Goal: Transaction & Acquisition: Book appointment/travel/reservation

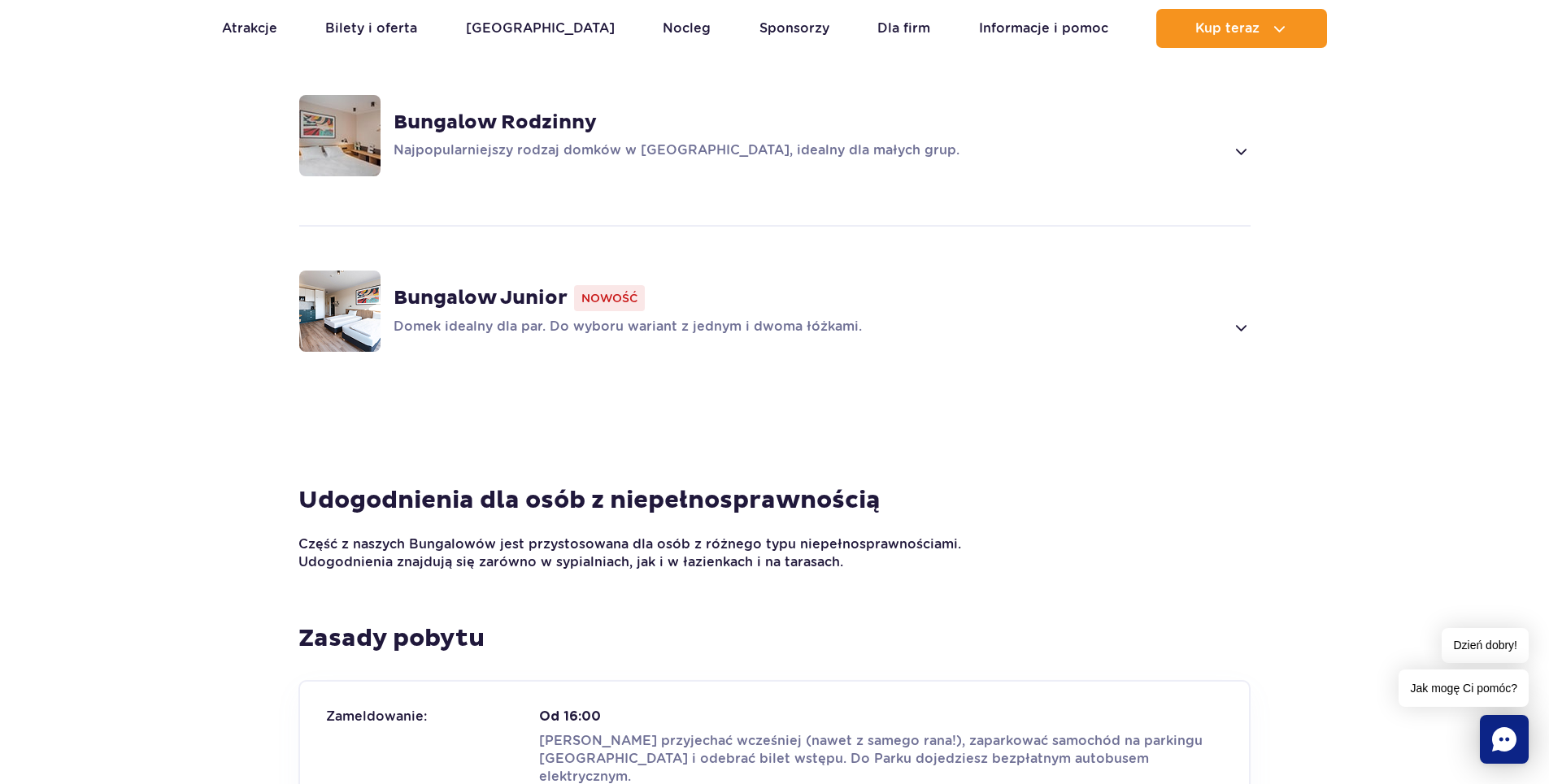
scroll to position [1138, 0]
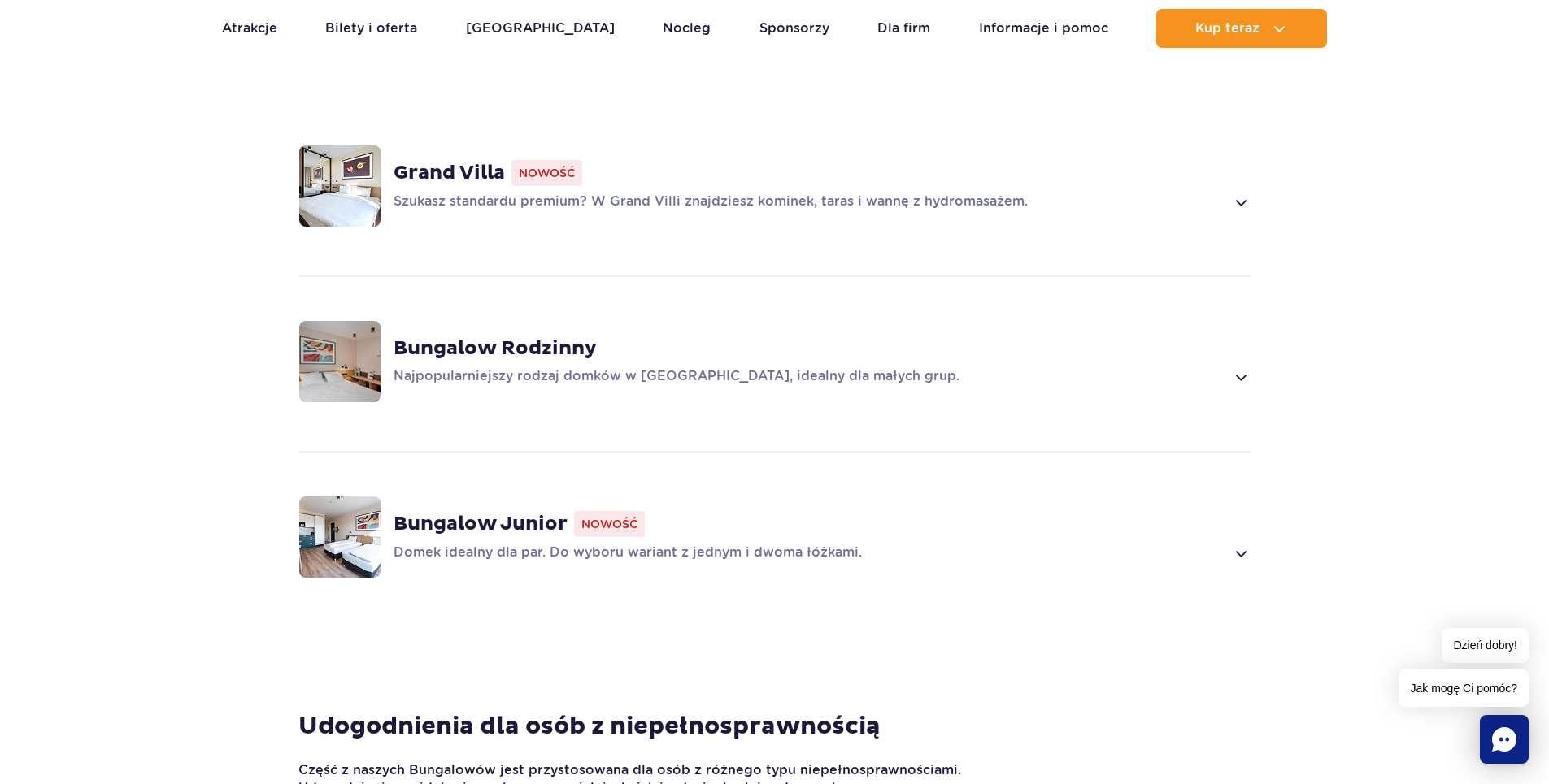
click at [438, 336] on strong "Bungalow Rodzinny" at bounding box center [495, 348] width 203 height 24
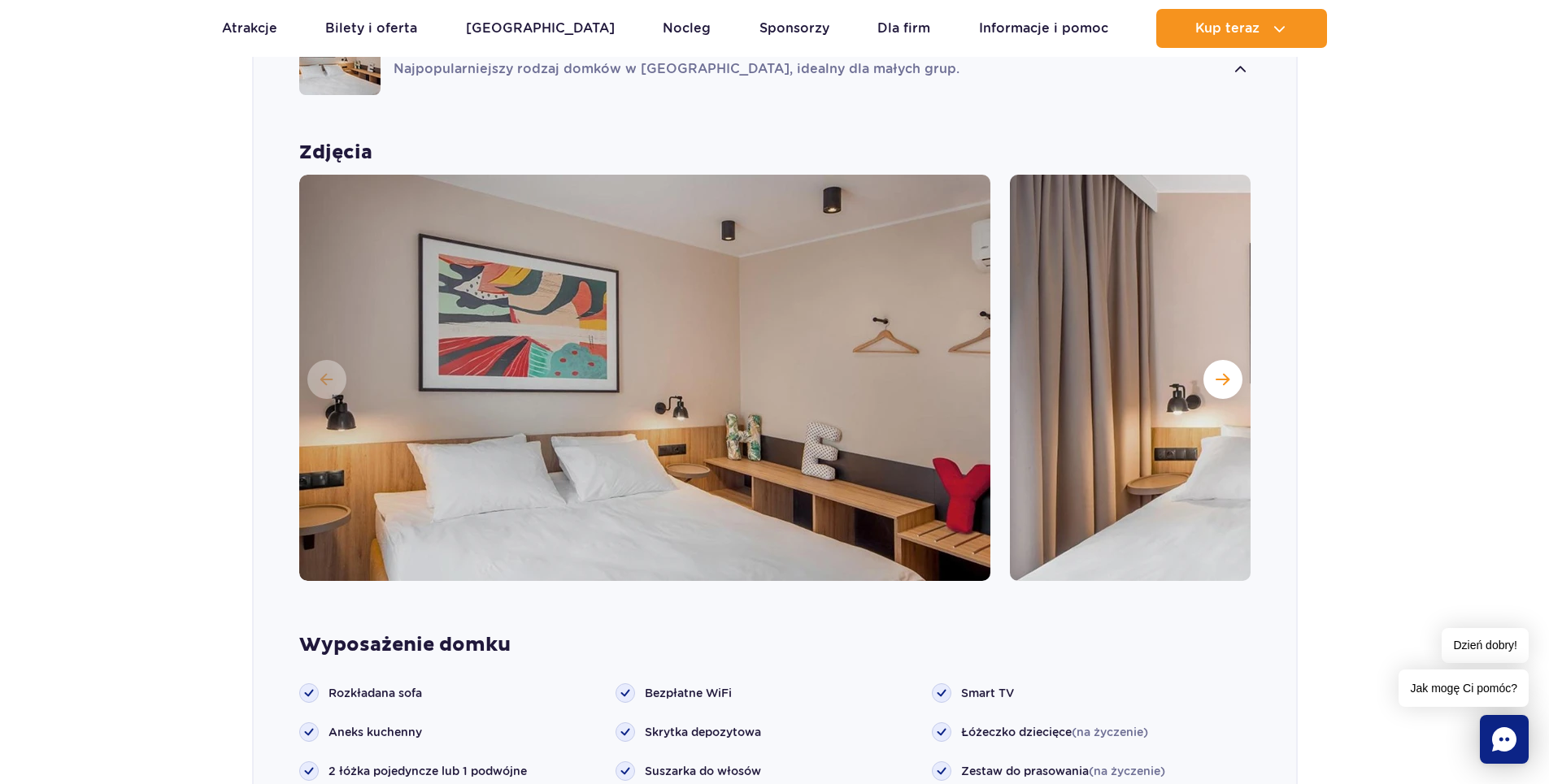
scroll to position [1476, 0]
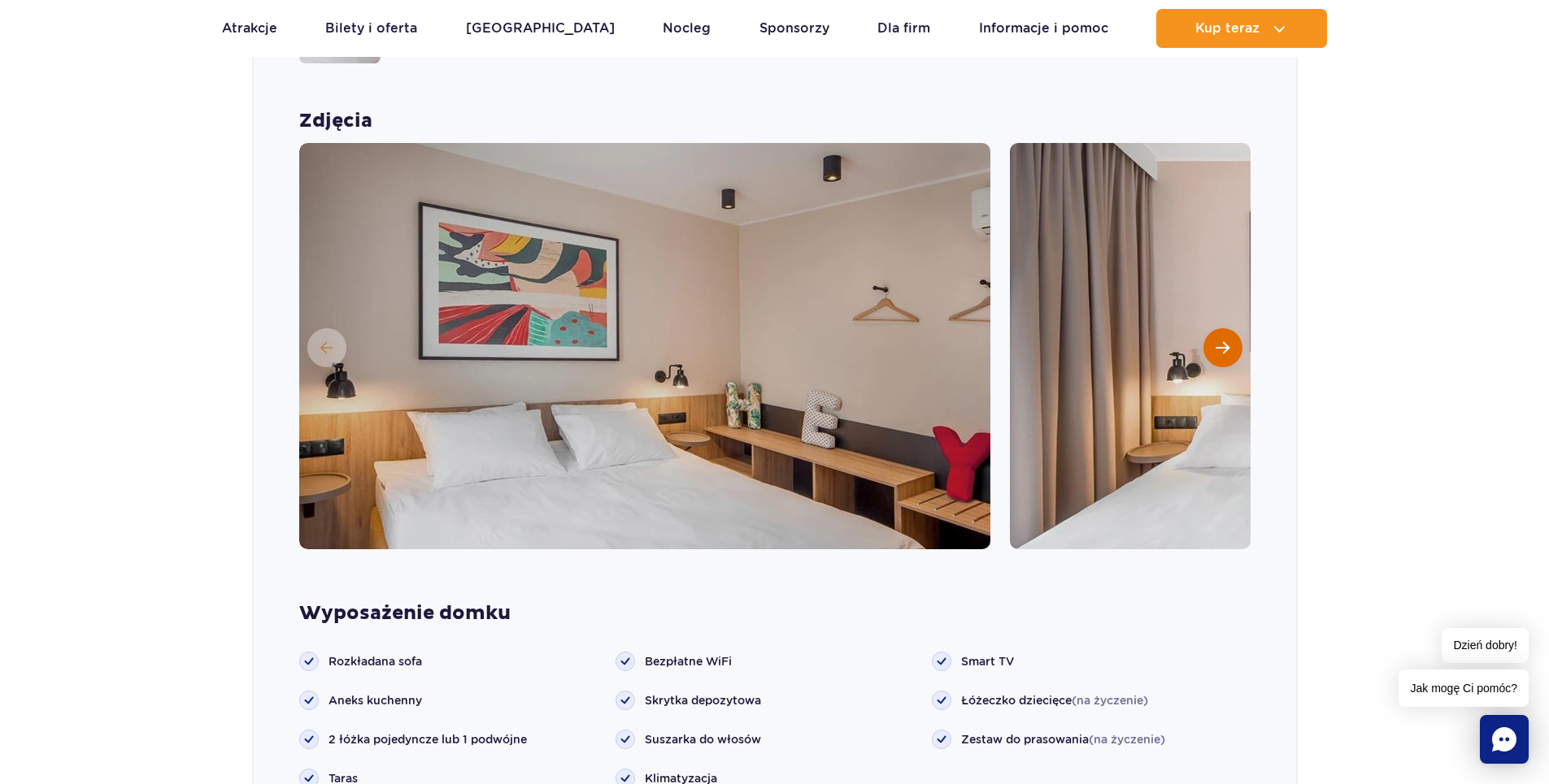
click at [1226, 341] on span "Następny slajd" at bounding box center [1222, 348] width 14 height 15
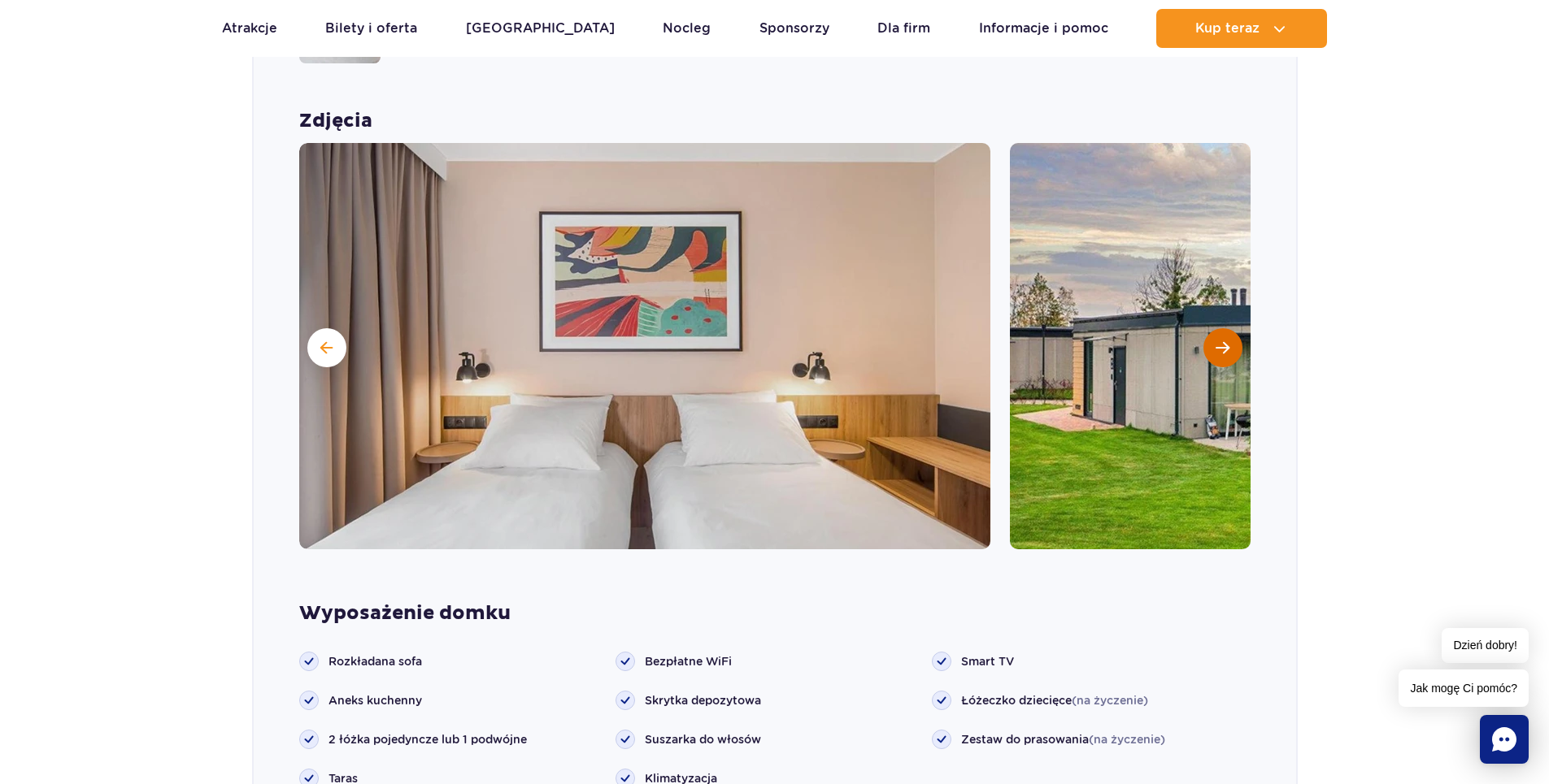
click at [1226, 341] on span "Następny slajd" at bounding box center [1222, 348] width 14 height 15
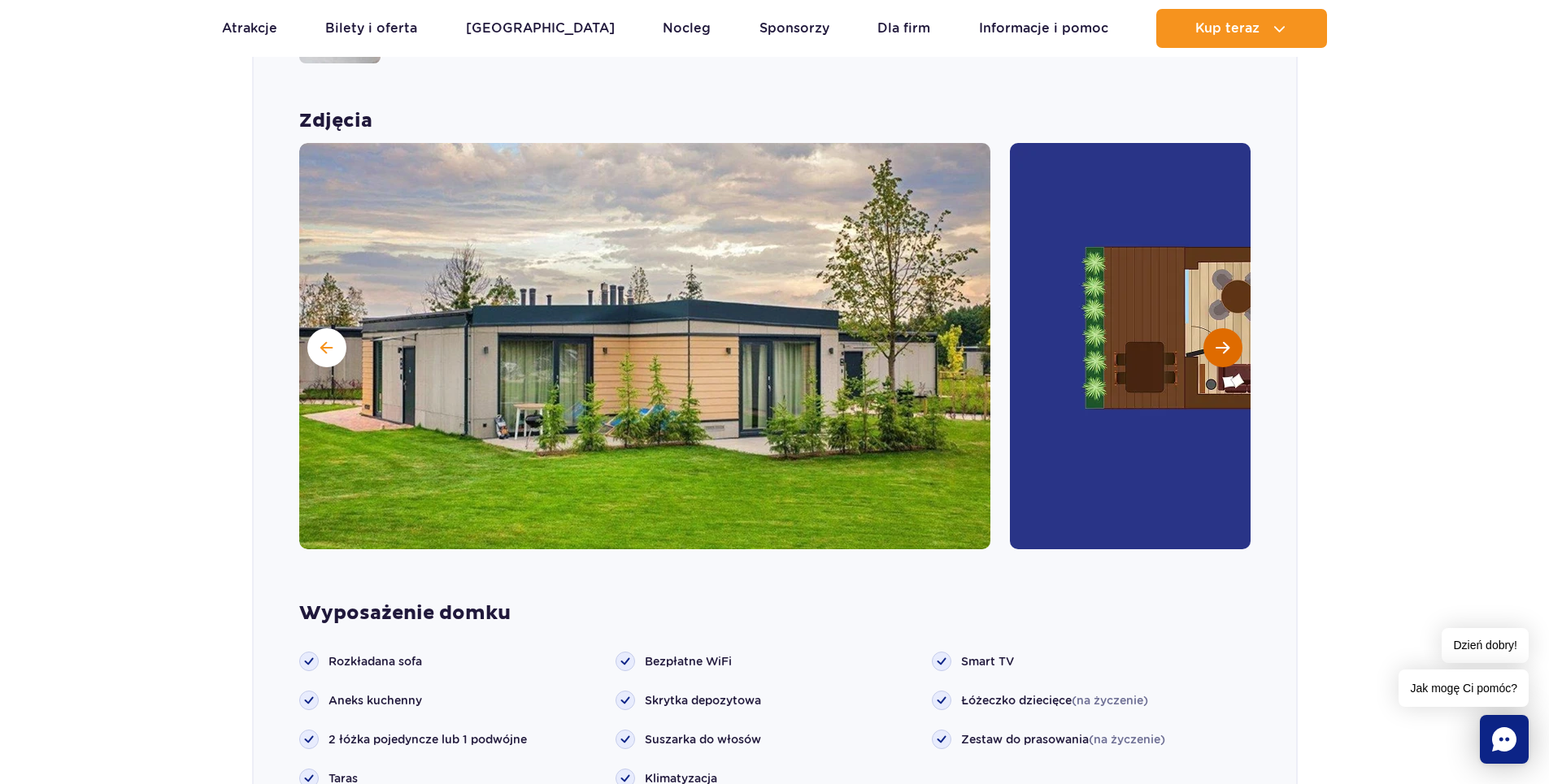
click at [1226, 341] on span "Następny slajd" at bounding box center [1222, 348] width 14 height 15
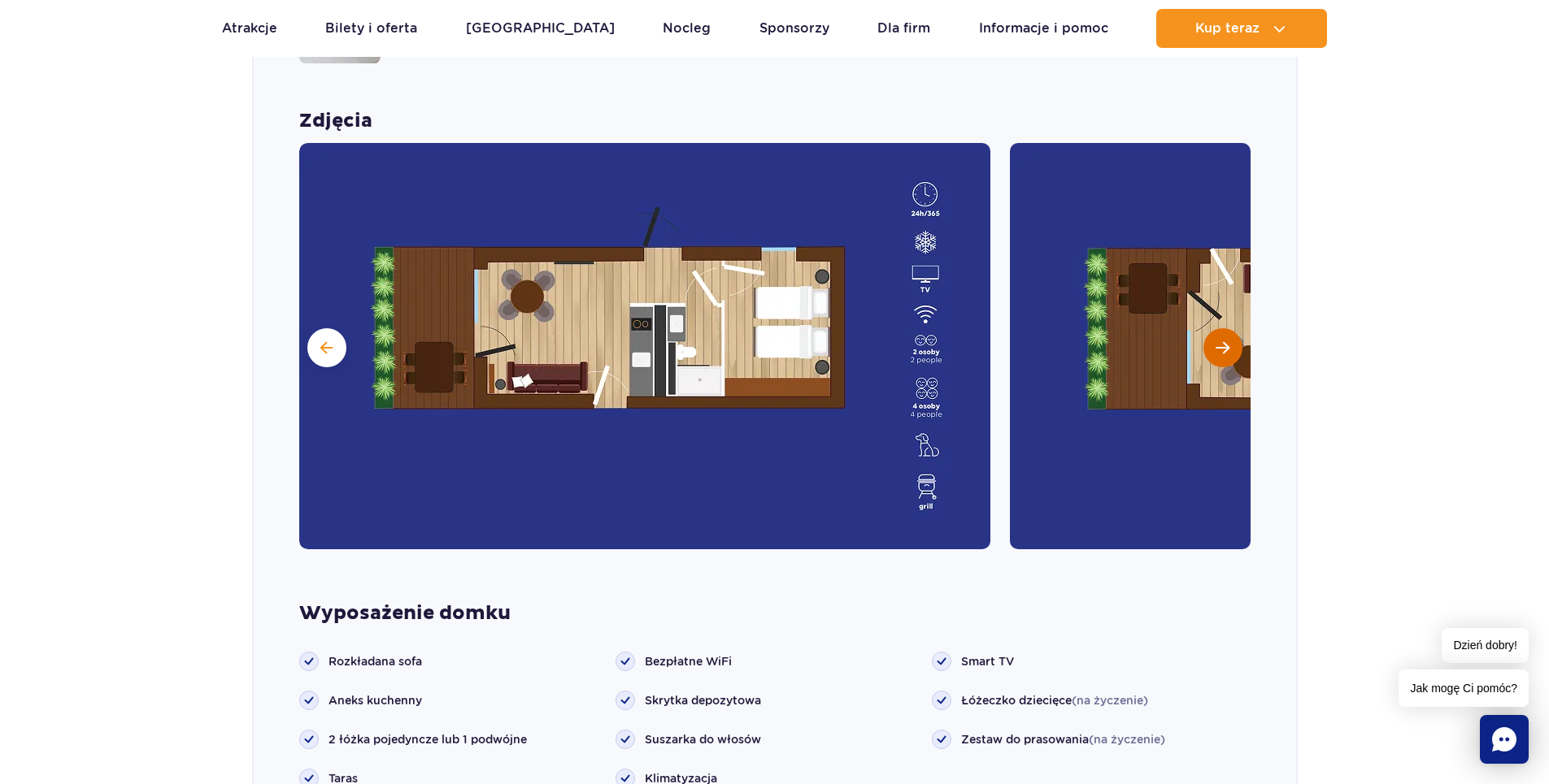
click at [1226, 341] on span "Następny slajd" at bounding box center [1222, 348] width 14 height 15
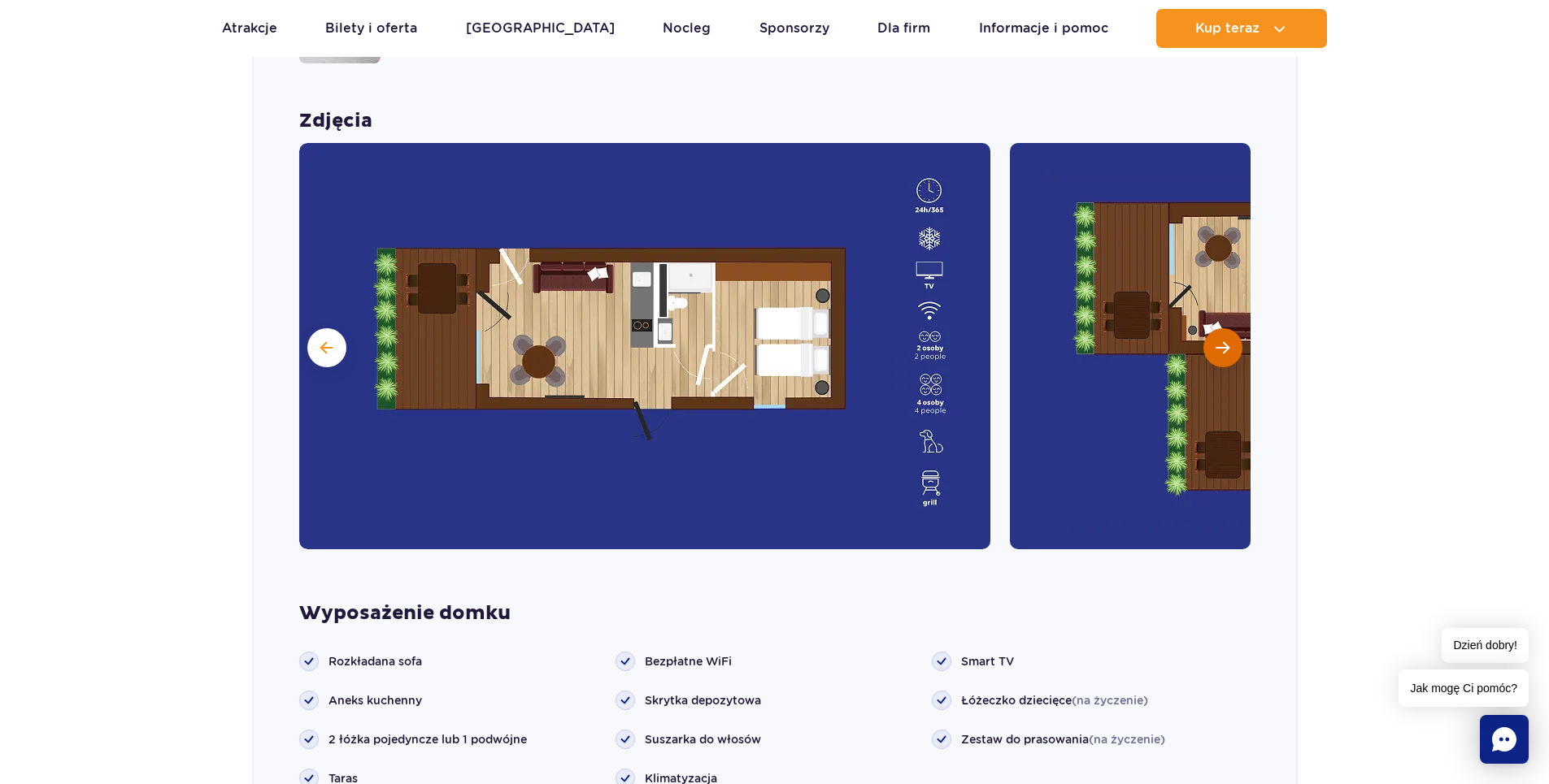
click at [1226, 341] on span "Następny slajd" at bounding box center [1222, 348] width 14 height 15
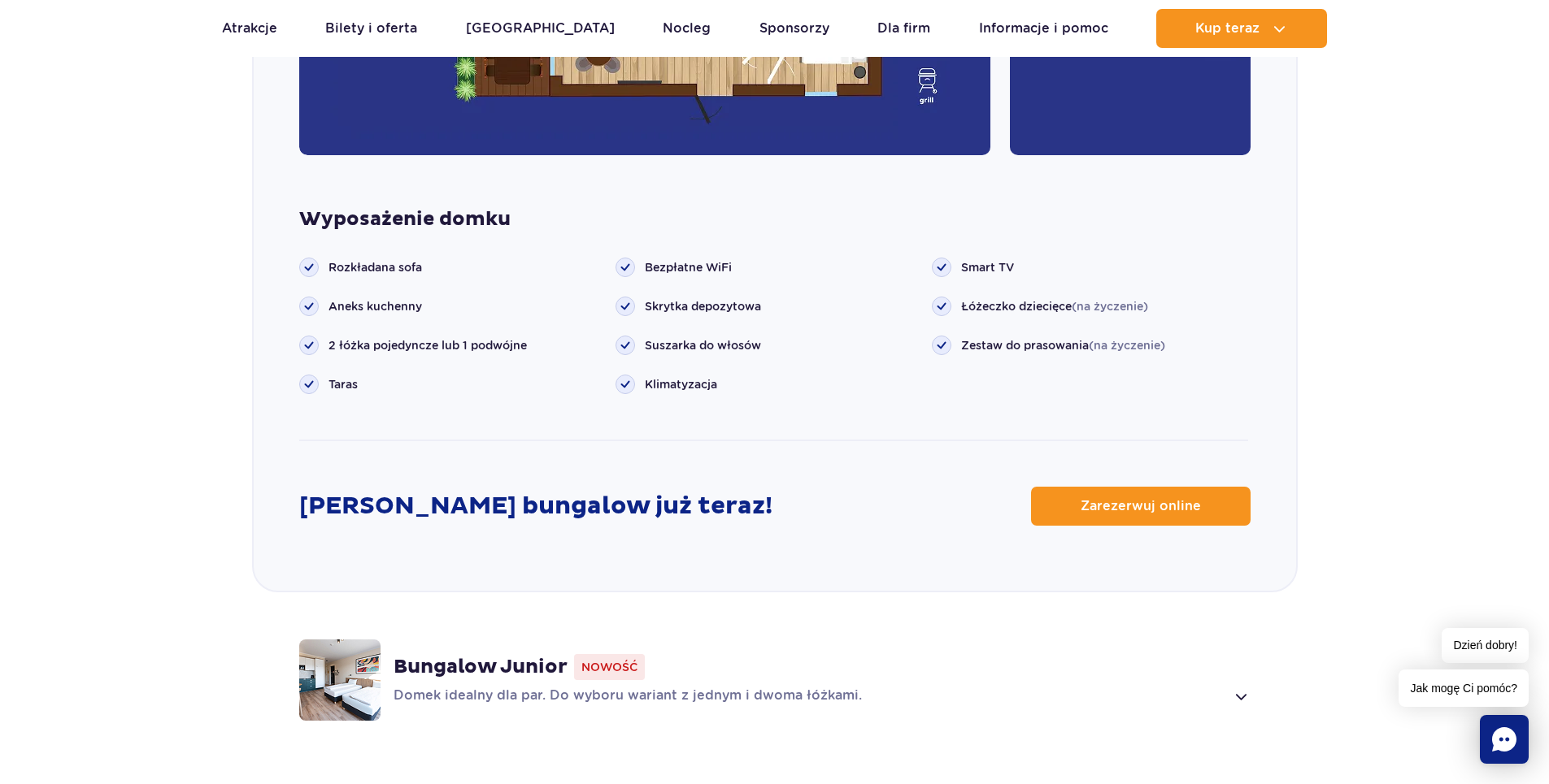
scroll to position [1883, 0]
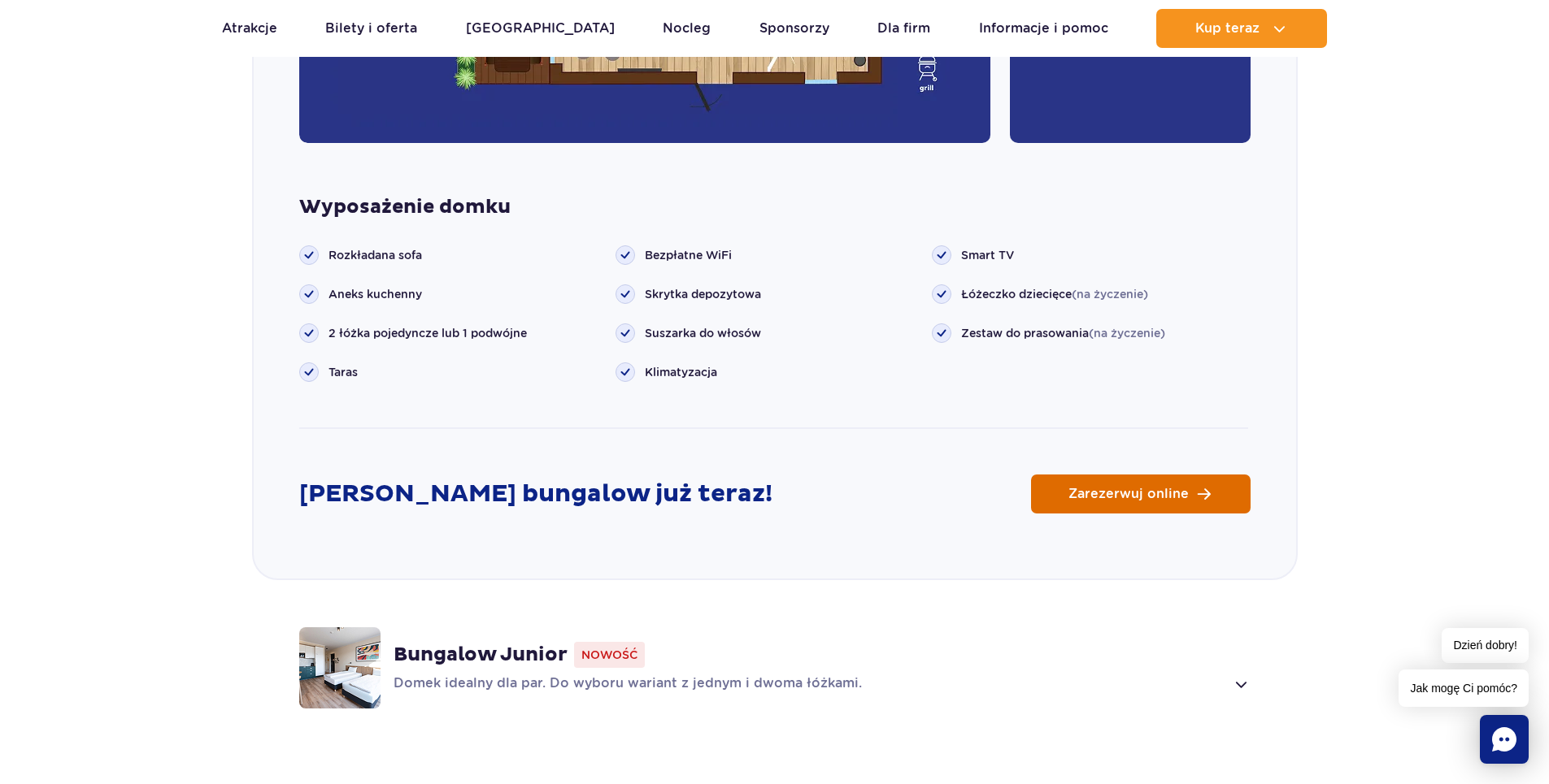
click at [1138, 480] on link "Zarezerwuj online" at bounding box center [1140, 494] width 220 height 39
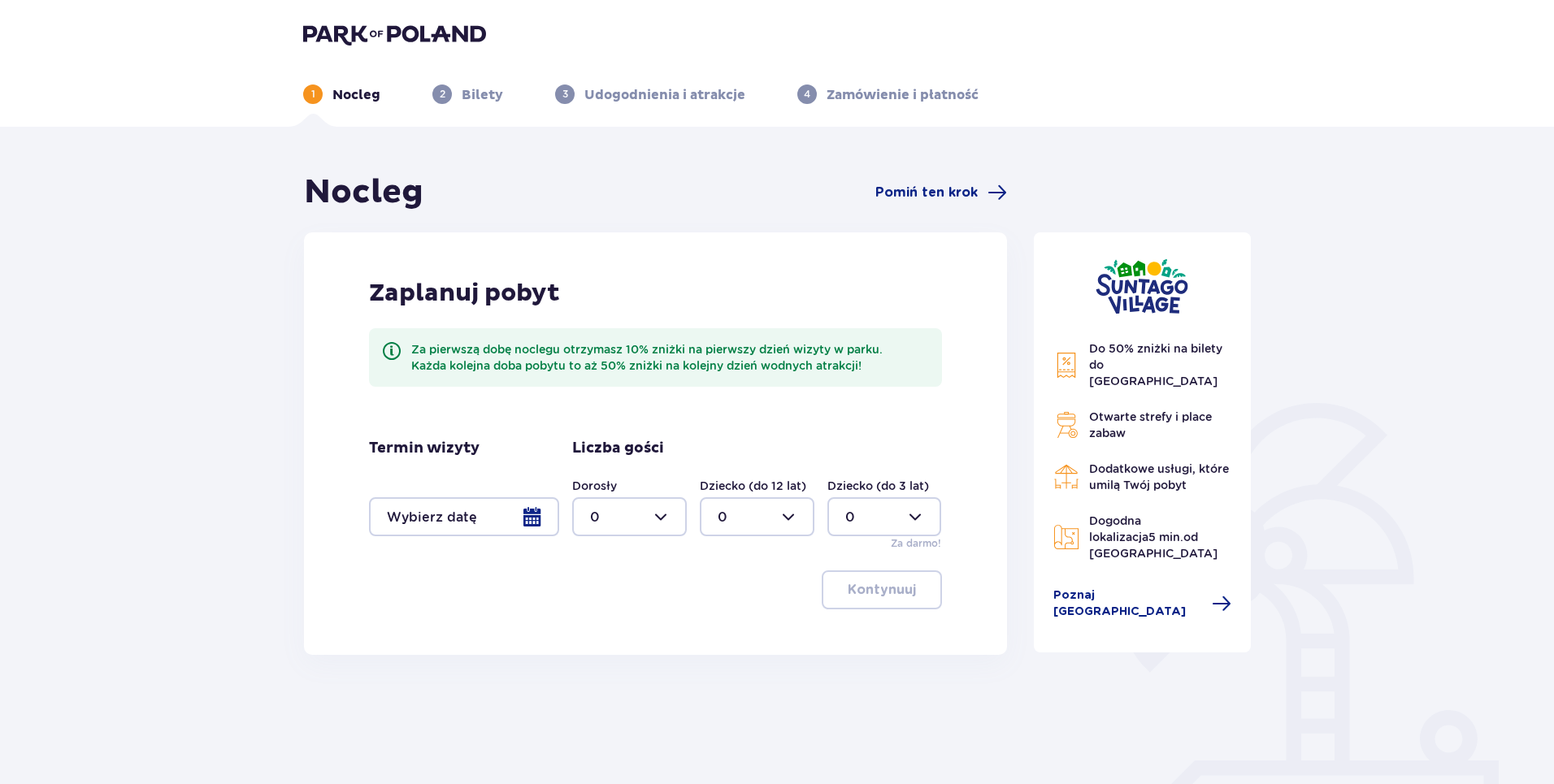
click at [531, 512] on div at bounding box center [463, 516] width 190 height 39
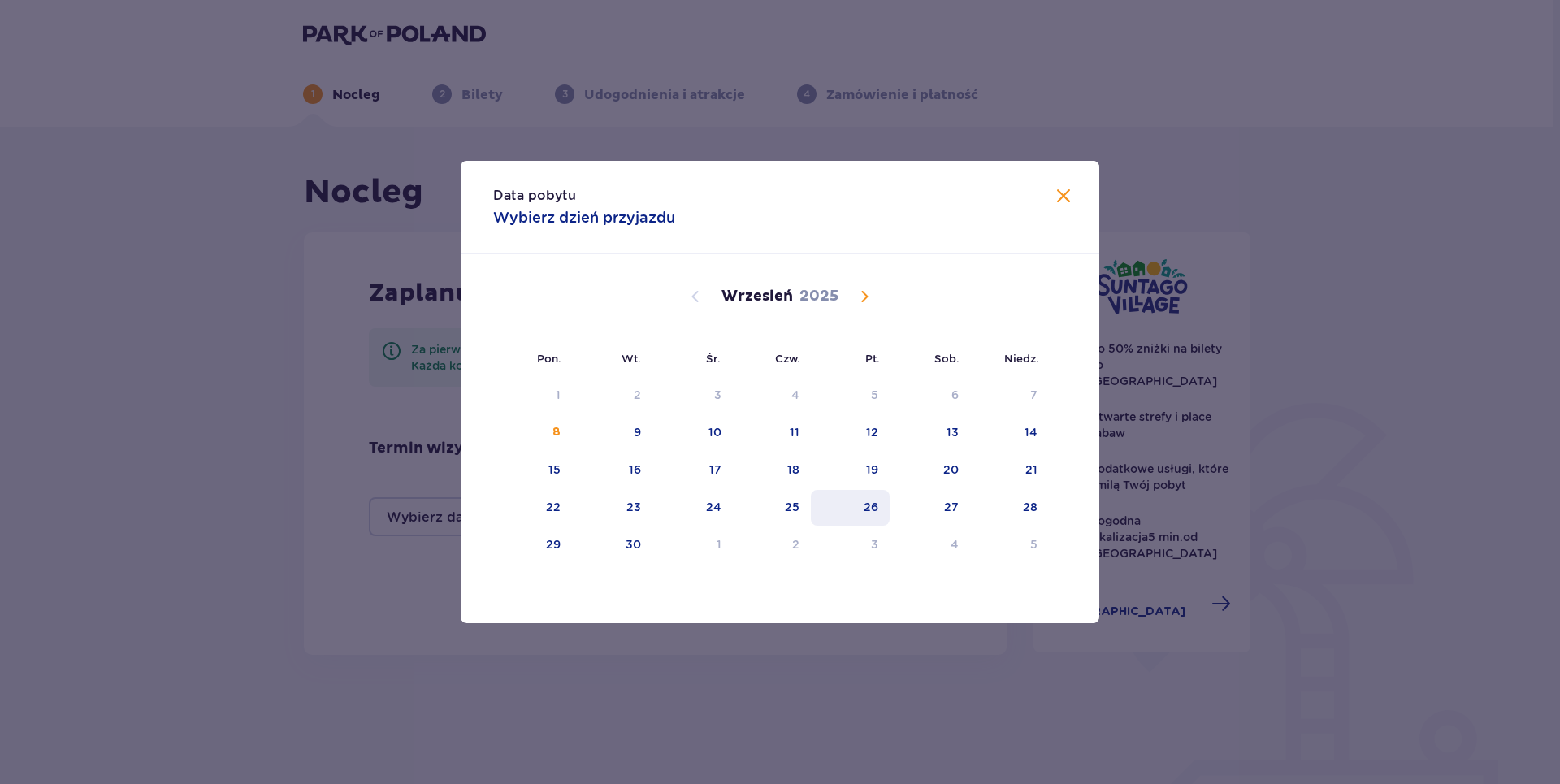
click at [881, 506] on div "26" at bounding box center [850, 507] width 79 height 36
click at [959, 509] on div "27" at bounding box center [952, 507] width 15 height 17
type input "26.09.25 - 27.09.25"
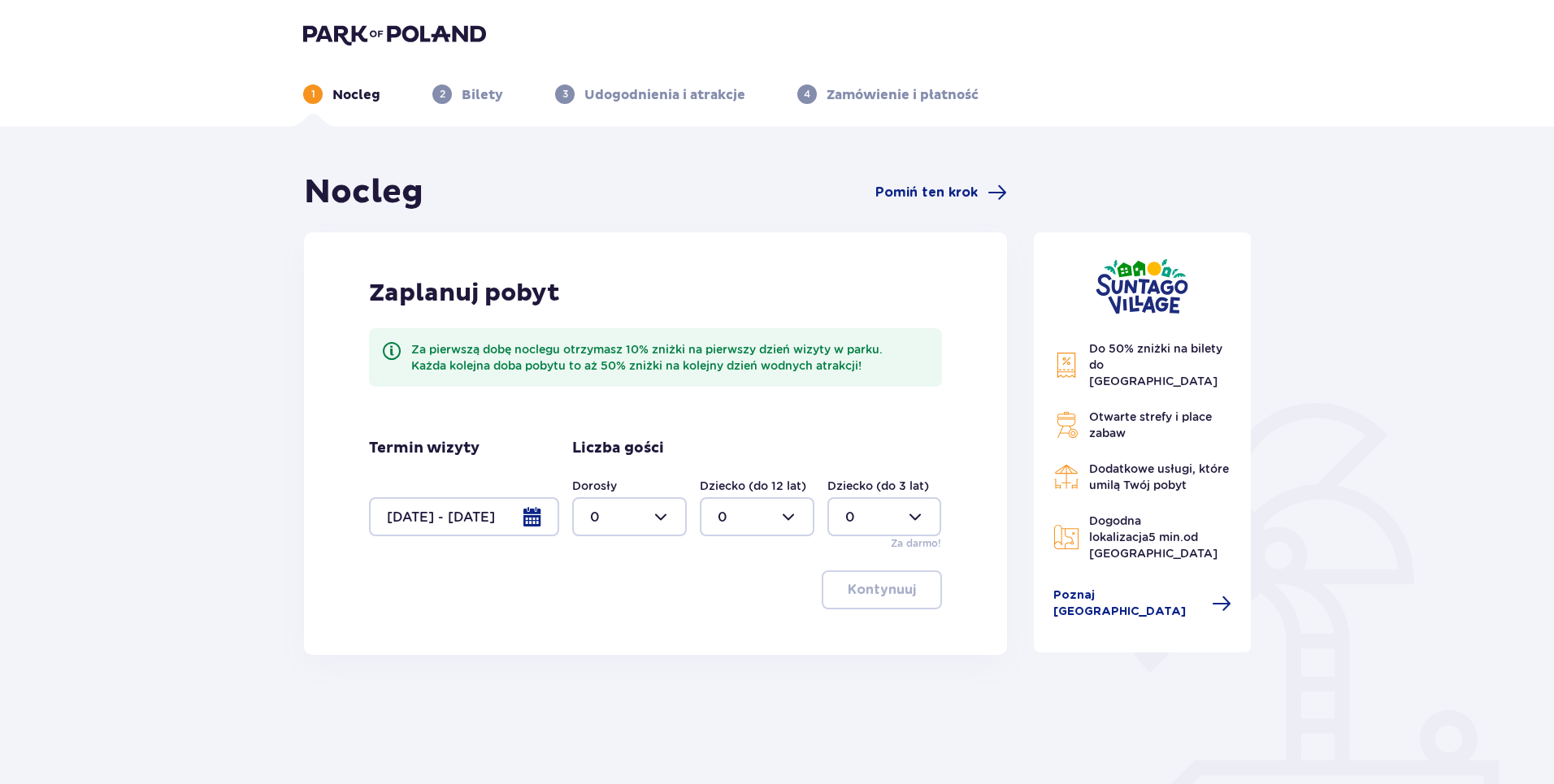
click at [652, 515] on div at bounding box center [629, 516] width 114 height 39
click at [605, 587] on div "3" at bounding box center [629, 588] width 79 height 18
type input "3"
click at [792, 516] on div at bounding box center [757, 516] width 114 height 39
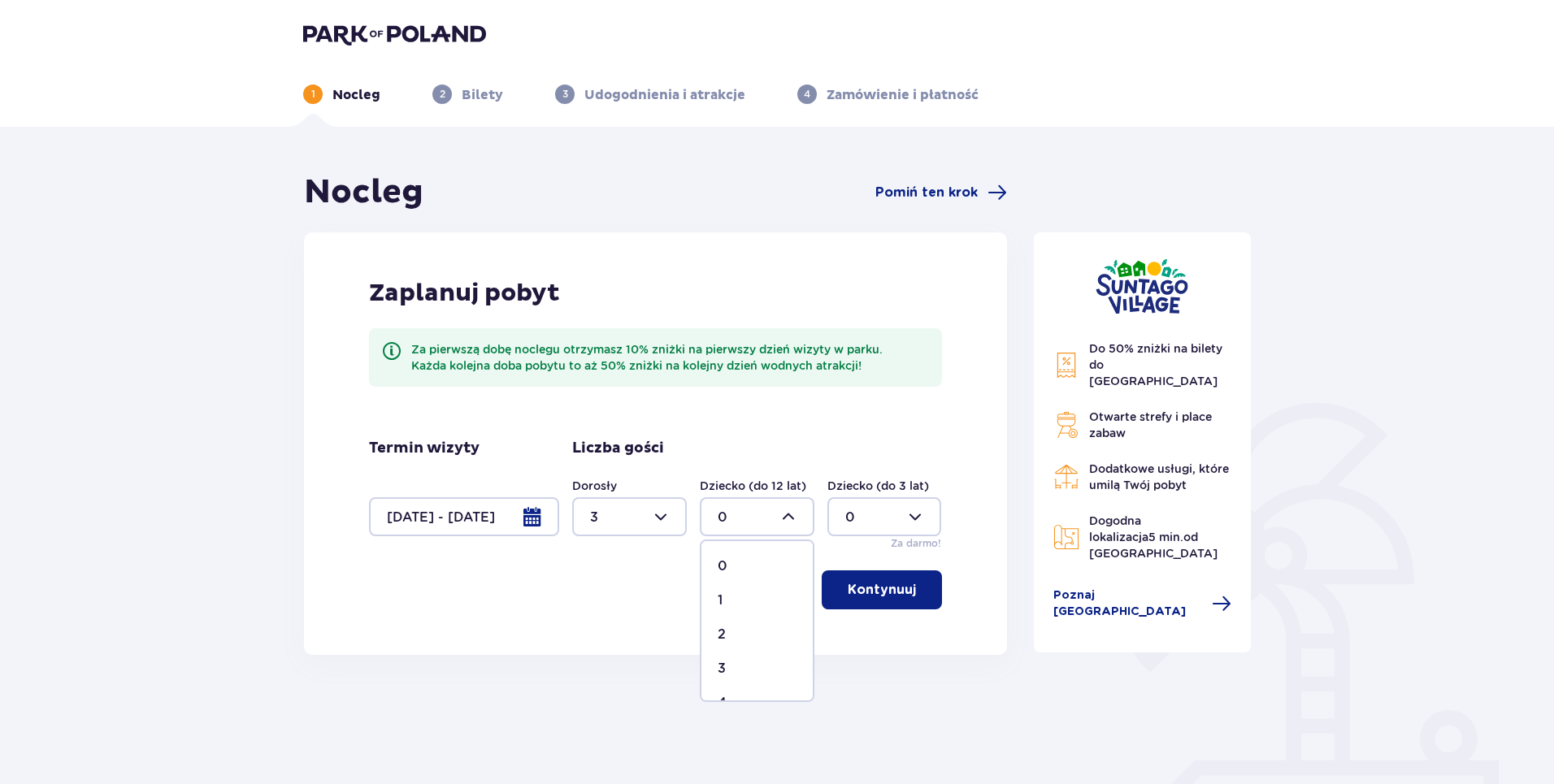
click at [729, 593] on div "1" at bounding box center [757, 601] width 79 height 18
type input "1"
click at [890, 588] on p "Kontynuuj" at bounding box center [882, 590] width 68 height 18
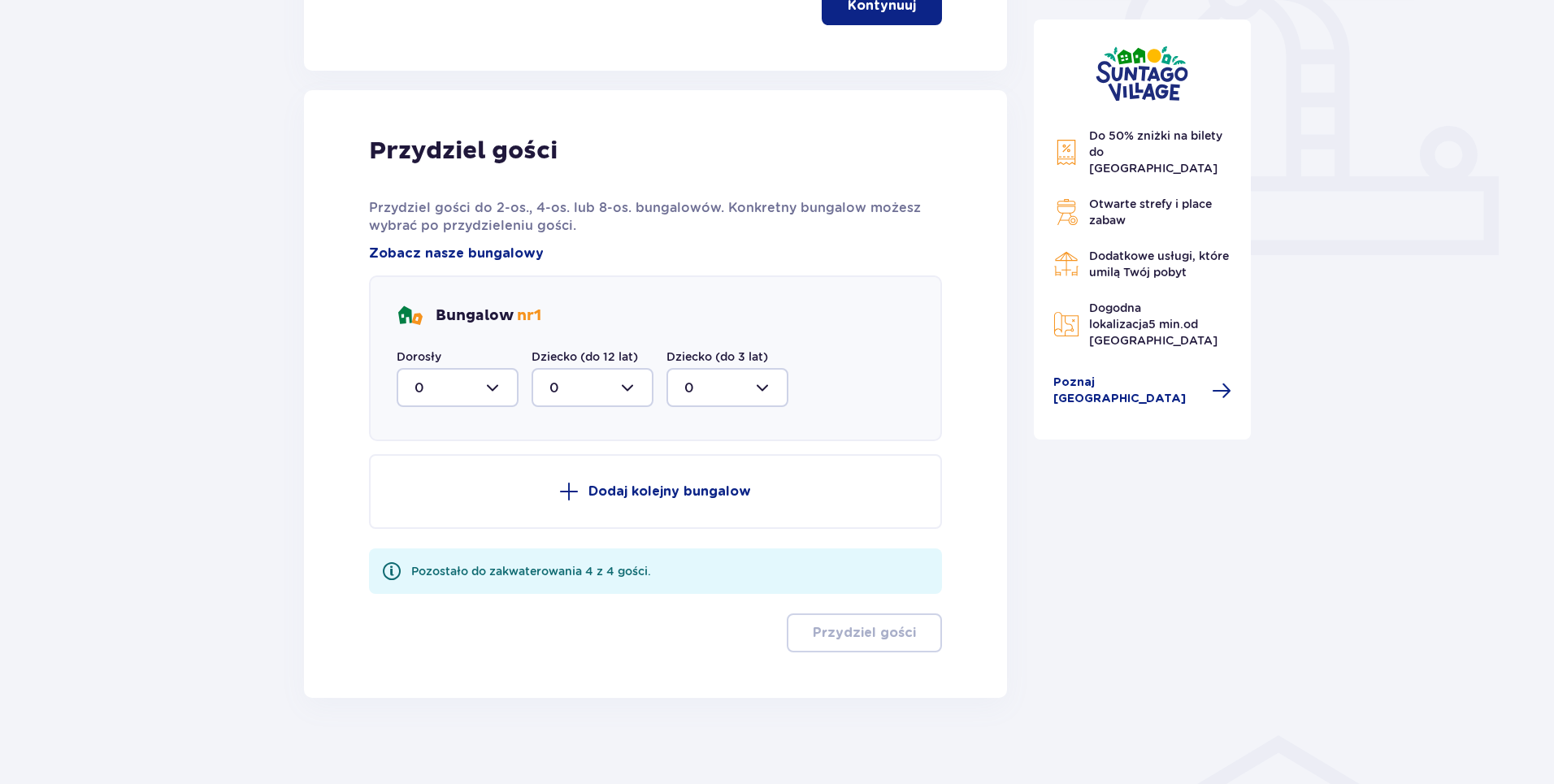
scroll to position [596, 0]
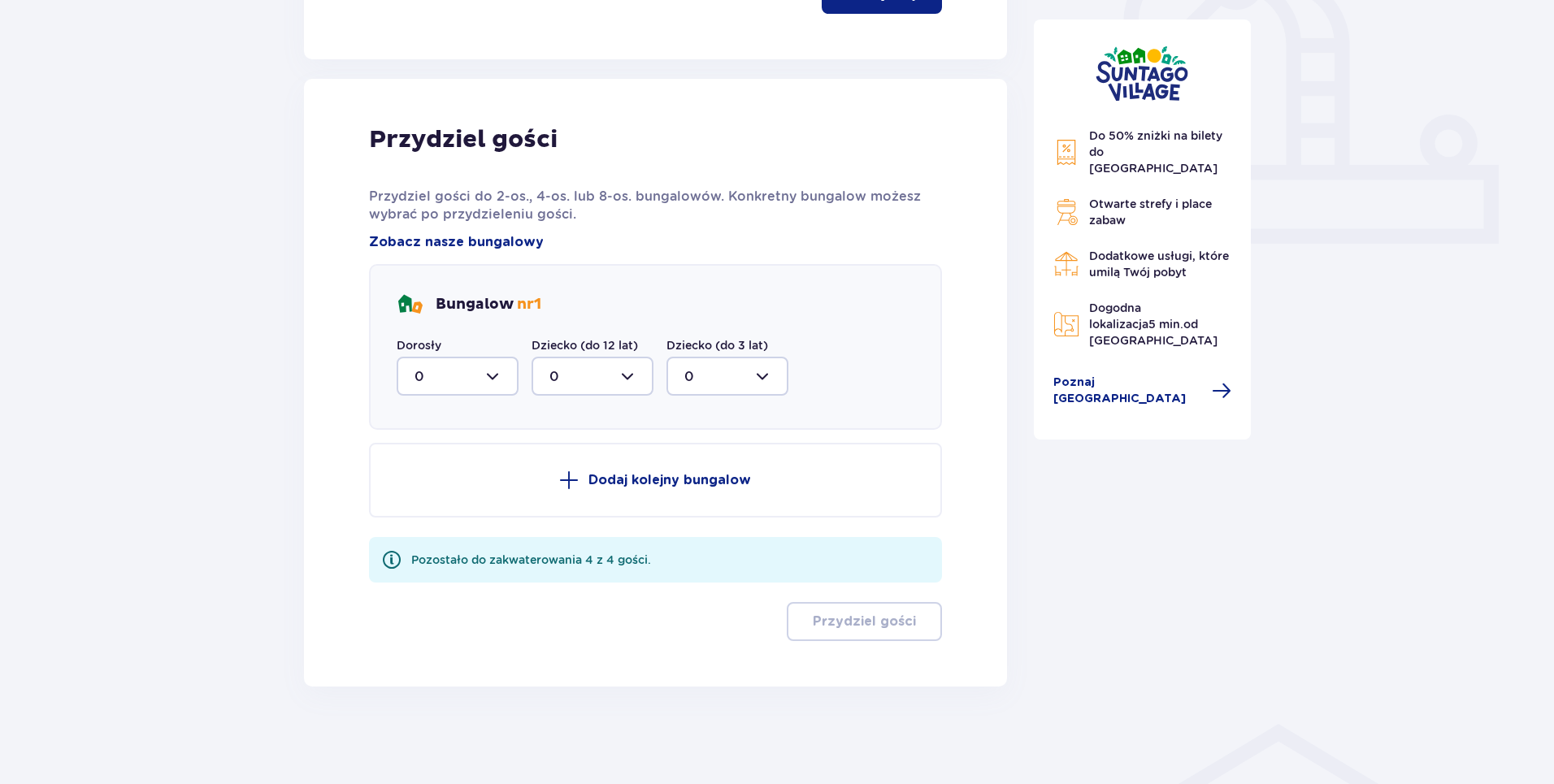
click at [497, 376] on div at bounding box center [457, 375] width 122 height 39
click at [414, 527] on p "3" at bounding box center [419, 528] width 8 height 18
type input "3"
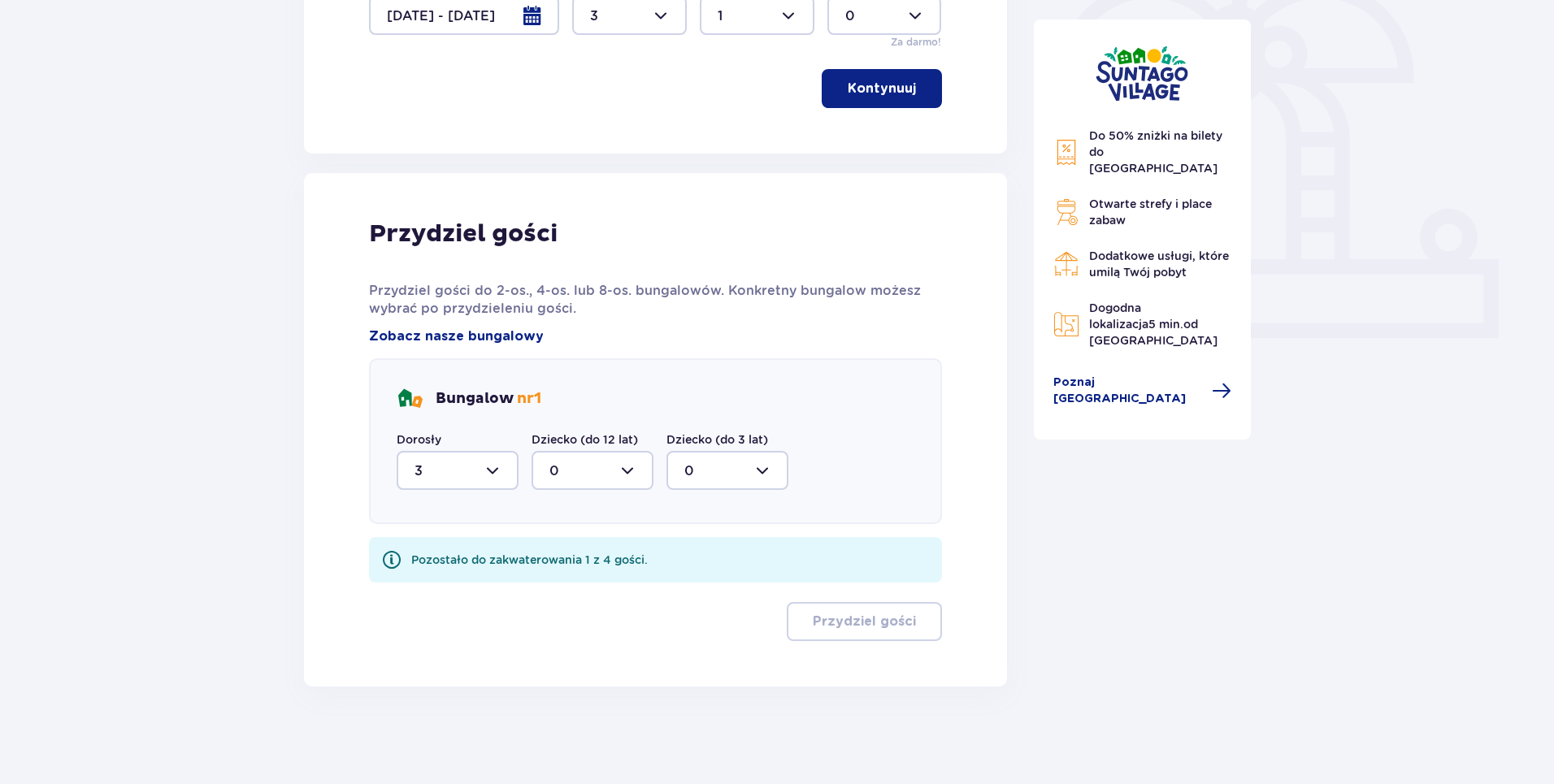
scroll to position [501, 0]
click at [580, 467] on div at bounding box center [592, 470] width 122 height 39
click at [555, 560] on div "1" at bounding box center [593, 554] width 86 height 18
type input "1"
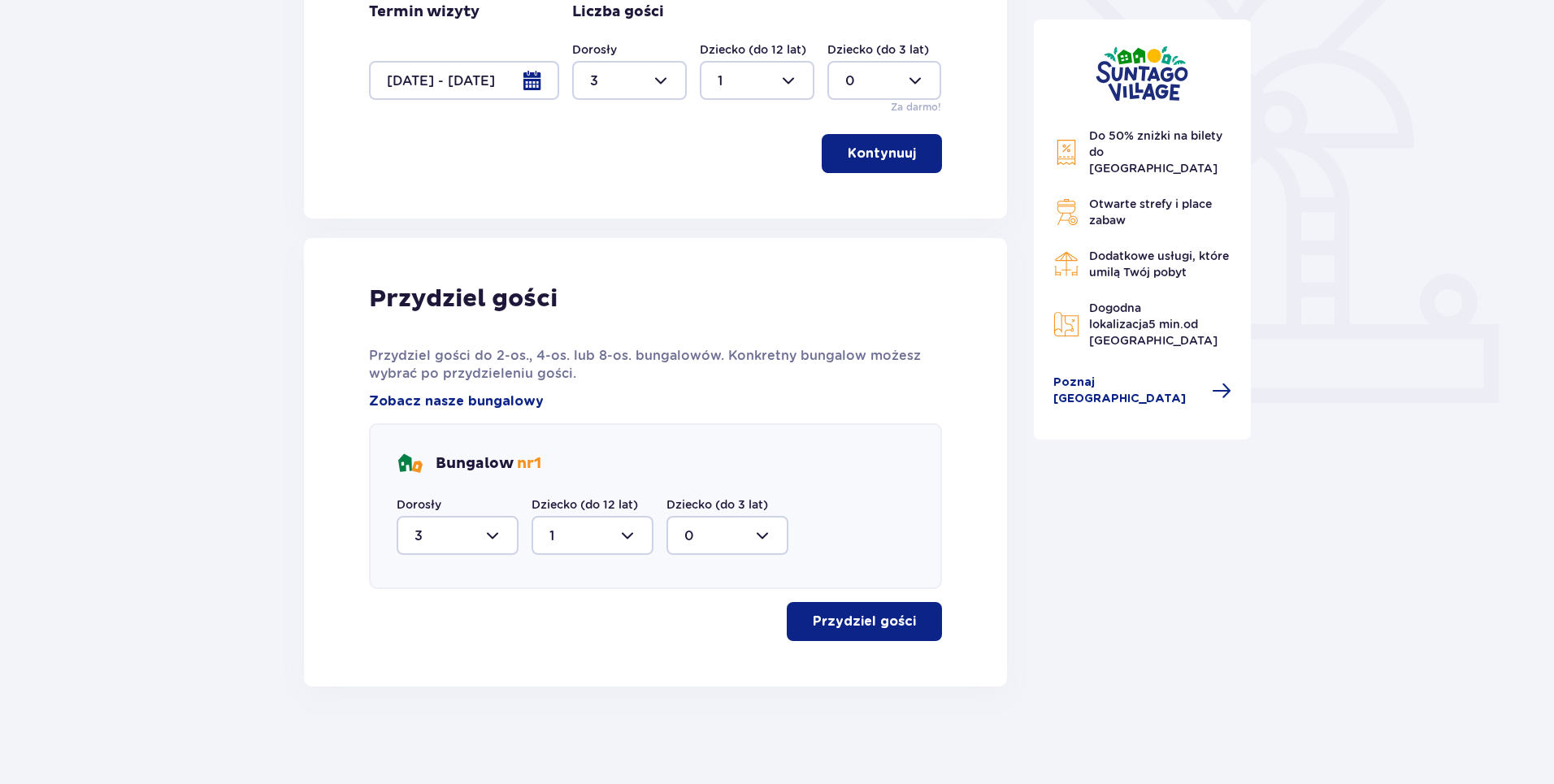
scroll to position [436, 0]
click at [898, 625] on p "Przydziel gości" at bounding box center [864, 622] width 104 height 18
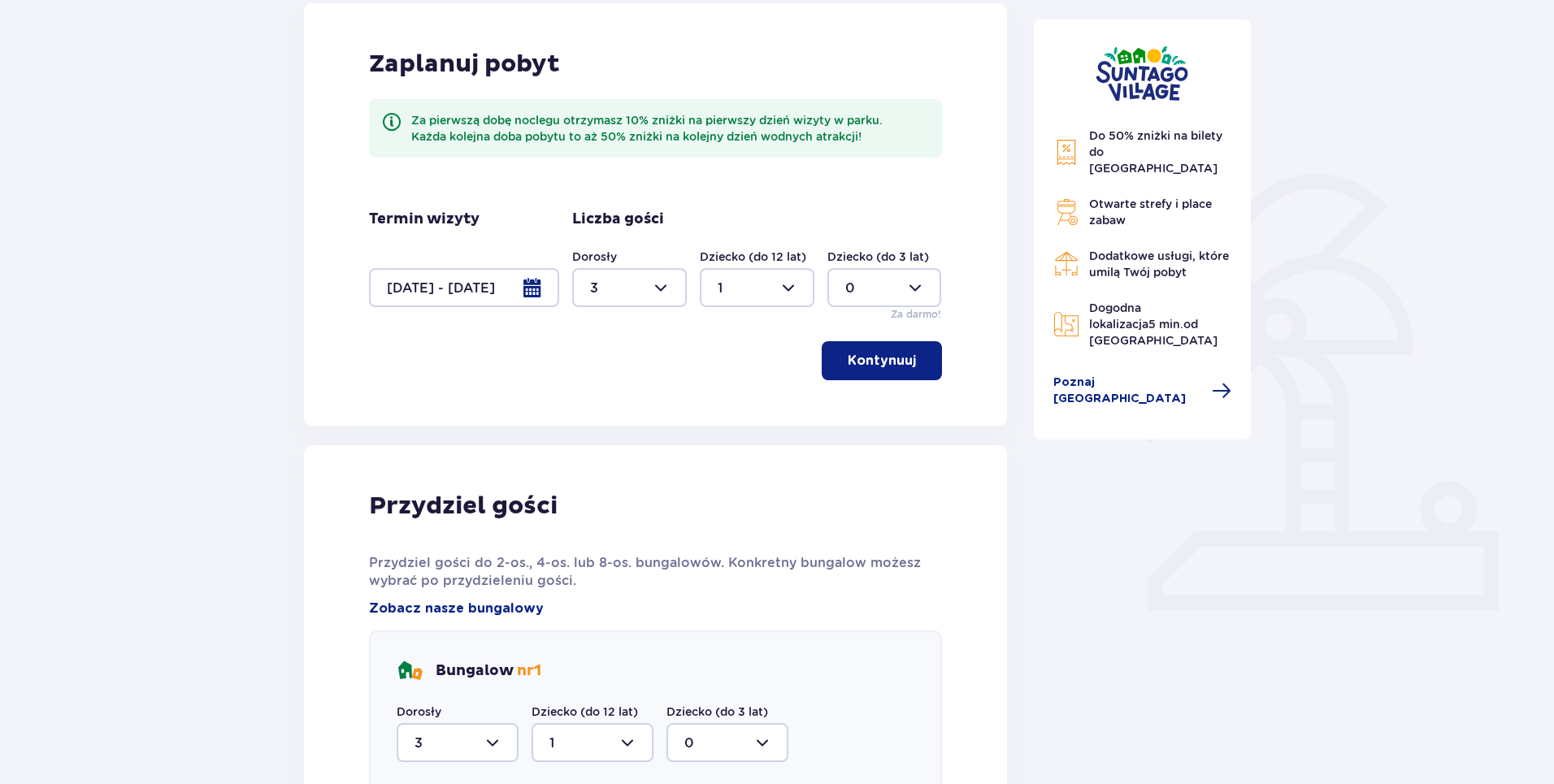
scroll to position [0, 0]
